Goal: Navigation & Orientation: Find specific page/section

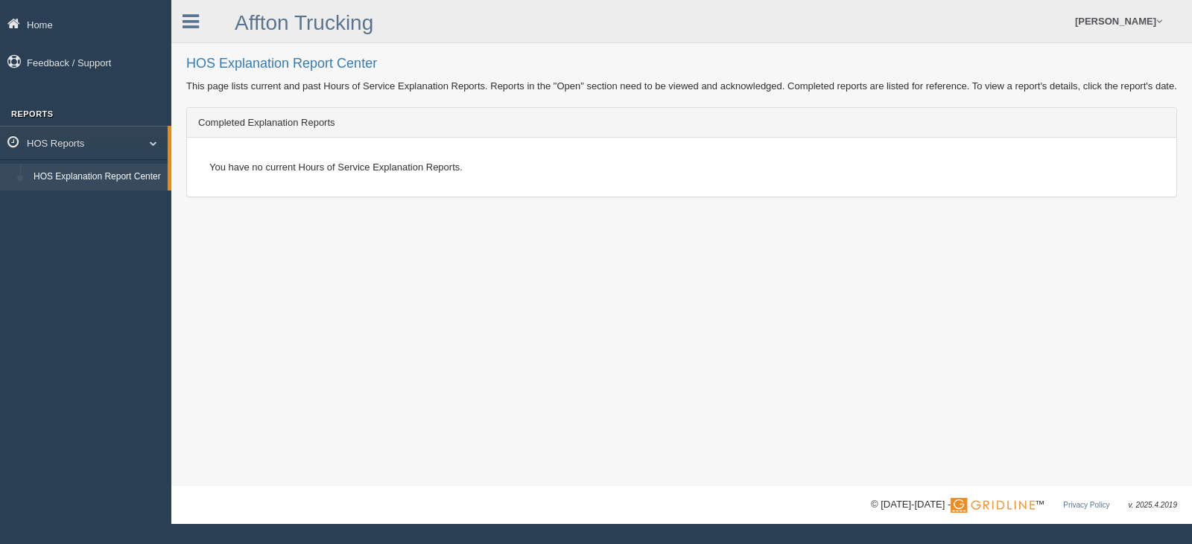
click at [115, 169] on link "HOS Explanation Report Center" at bounding box center [97, 177] width 141 height 27
click at [92, 169] on link "HOS Explanation Report Center" at bounding box center [97, 177] width 141 height 27
click at [89, 135] on link "HOS Reports" at bounding box center [84, 143] width 168 height 34
